Goal: Task Accomplishment & Management: Manage account settings

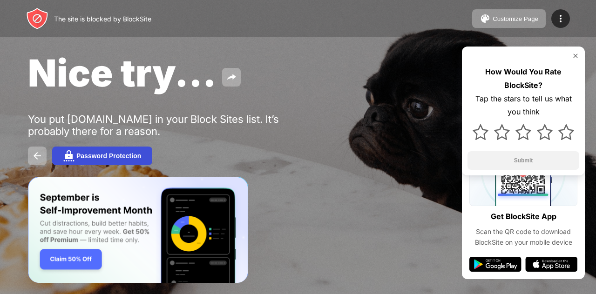
click at [112, 153] on div "Password Protection" at bounding box center [108, 155] width 65 height 7
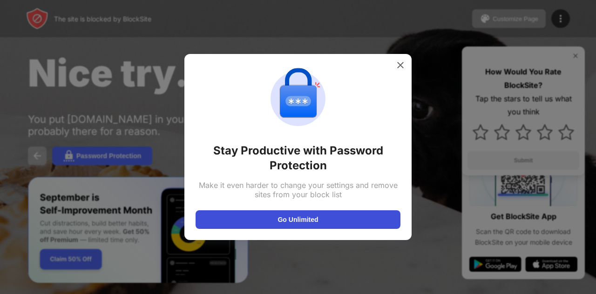
click at [278, 224] on button "Go Unlimited" at bounding box center [297, 219] width 205 height 19
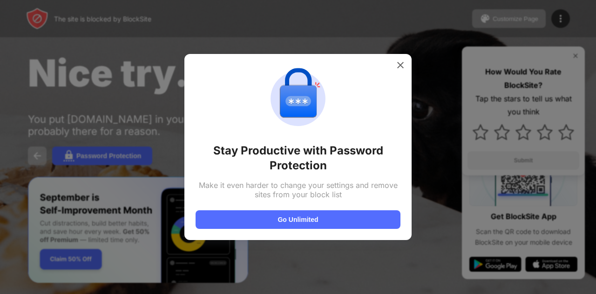
click at [386, 73] on div "Stay Productive with Password Protection Make it even harder to change your set…" at bounding box center [297, 147] width 205 height 164
click at [394, 65] on div "Stay Productive with Password Protection Make it even harder to change your set…" at bounding box center [297, 147] width 227 height 186
click at [397, 64] on img at bounding box center [400, 64] width 9 height 9
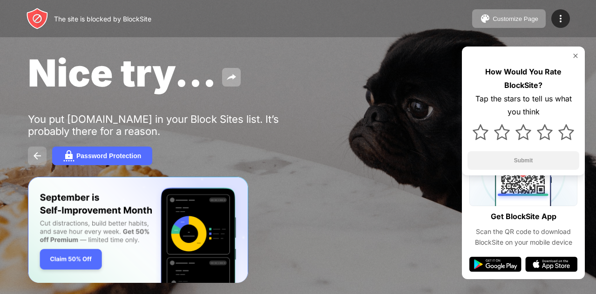
click at [29, 154] on button at bounding box center [37, 156] width 19 height 19
click at [34, 156] on img at bounding box center [37, 155] width 11 height 11
click at [577, 57] on img at bounding box center [574, 55] width 7 height 7
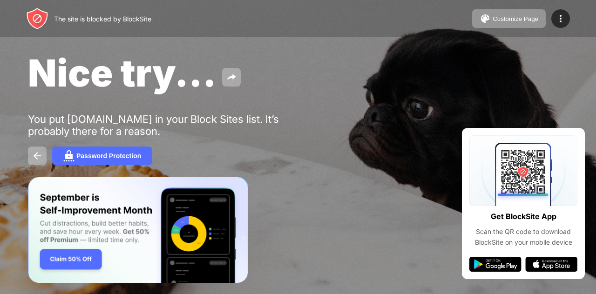
drag, startPoint x: 337, startPoint y: 126, endPoint x: 357, endPoint y: 89, distance: 41.9
click at [343, 102] on div "Nice try... You put facebook.com in your Block Sites list. It’s probably there …" at bounding box center [298, 107] width 596 height 215
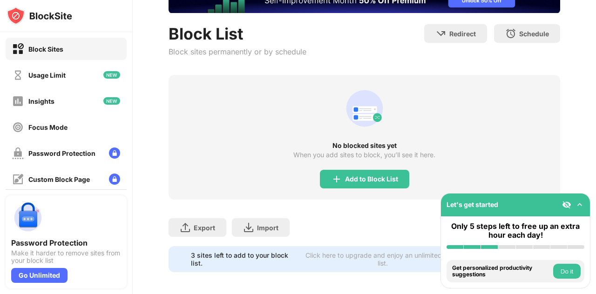
scroll to position [81, 0]
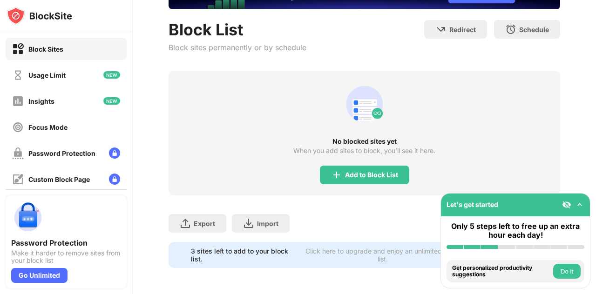
click at [582, 202] on img at bounding box center [579, 204] width 9 height 9
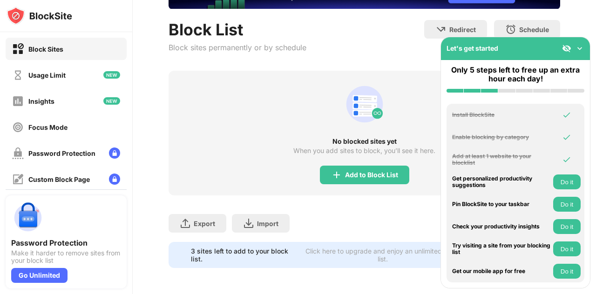
click at [584, 48] on div "Let's get started" at bounding box center [515, 48] width 149 height 23
click at [577, 48] on img at bounding box center [579, 48] width 9 height 9
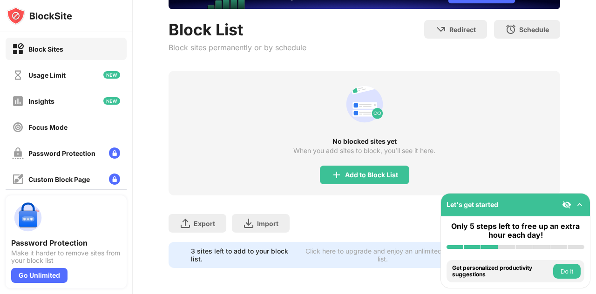
click at [417, 106] on div "No blocked sites yet When you add sites to block, you’ll see it here. Add to Bl…" at bounding box center [363, 133] width 391 height 125
click at [74, 73] on div "Usage Limit" at bounding box center [66, 75] width 121 height 22
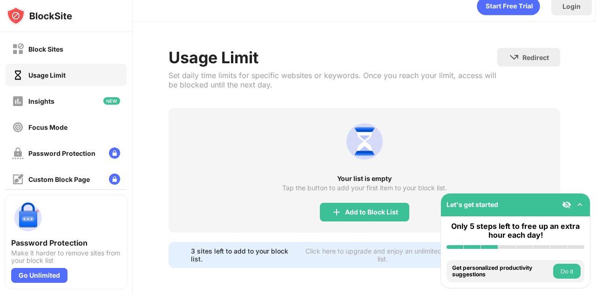
click at [17, 219] on img at bounding box center [28, 218] width 34 height 34
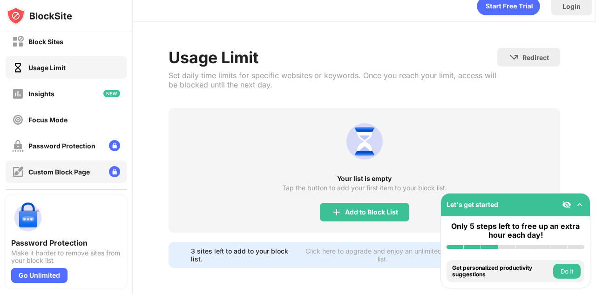
scroll to position [0, 0]
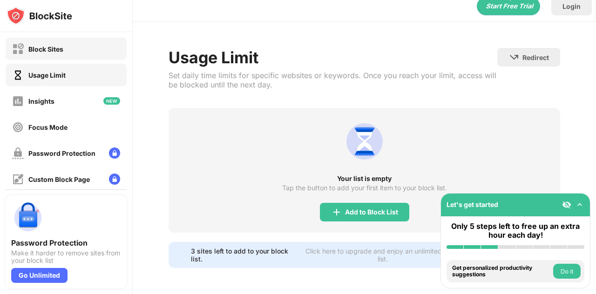
click at [101, 44] on div "Block Sites" at bounding box center [66, 49] width 121 height 22
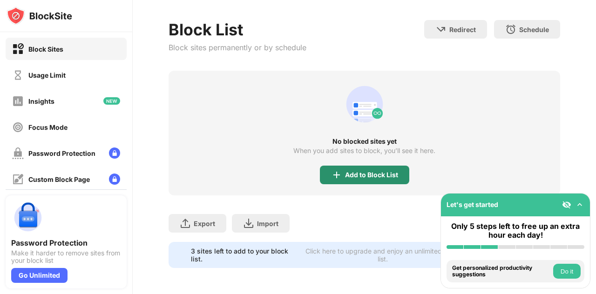
click at [367, 171] on div "Add to Block List" at bounding box center [371, 174] width 53 height 7
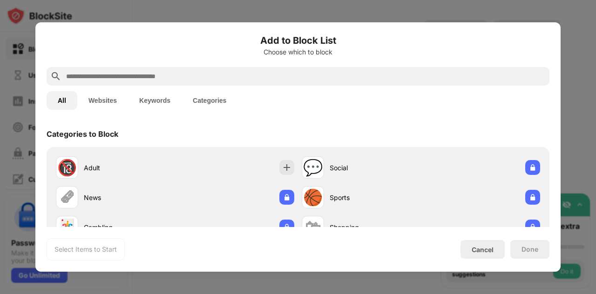
click at [486, 24] on div "Add to Block List Choose which to block All Websites Keywords Categories Catego…" at bounding box center [297, 146] width 525 height 249
click at [531, 14] on div at bounding box center [298, 147] width 596 height 294
